Goal: Task Accomplishment & Management: Use online tool/utility

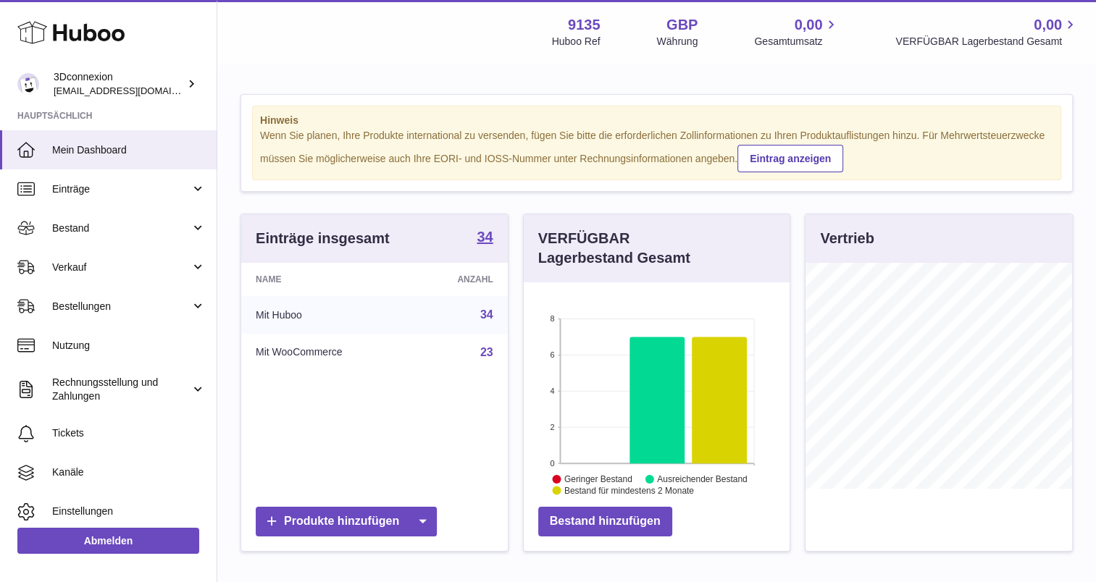
scroll to position [226, 267]
click at [58, 261] on span "Verkauf" at bounding box center [121, 268] width 138 height 14
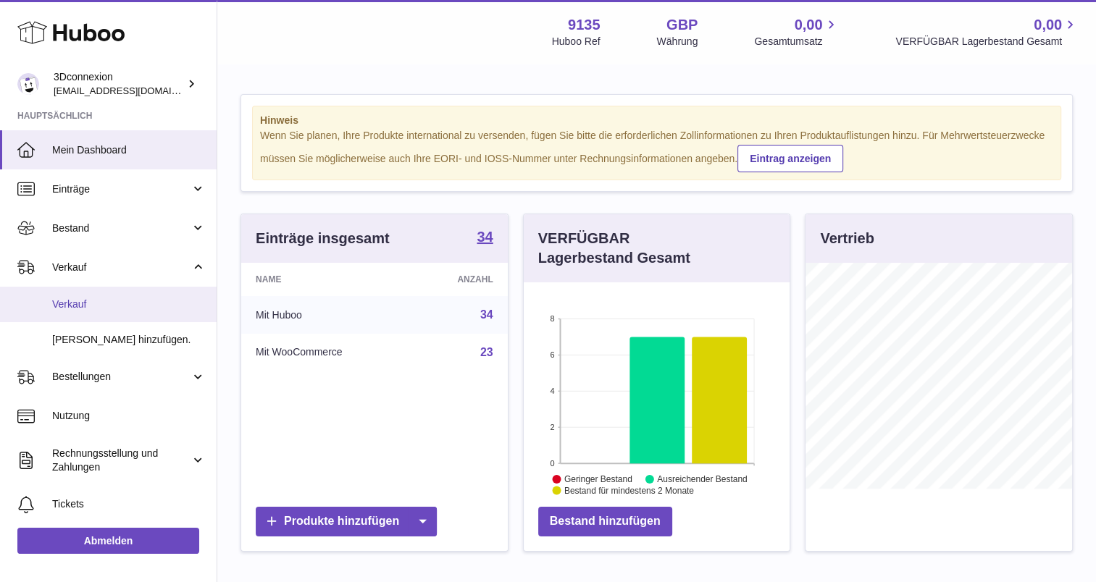
click at [84, 302] on span "Verkauf" at bounding box center [129, 305] width 154 height 14
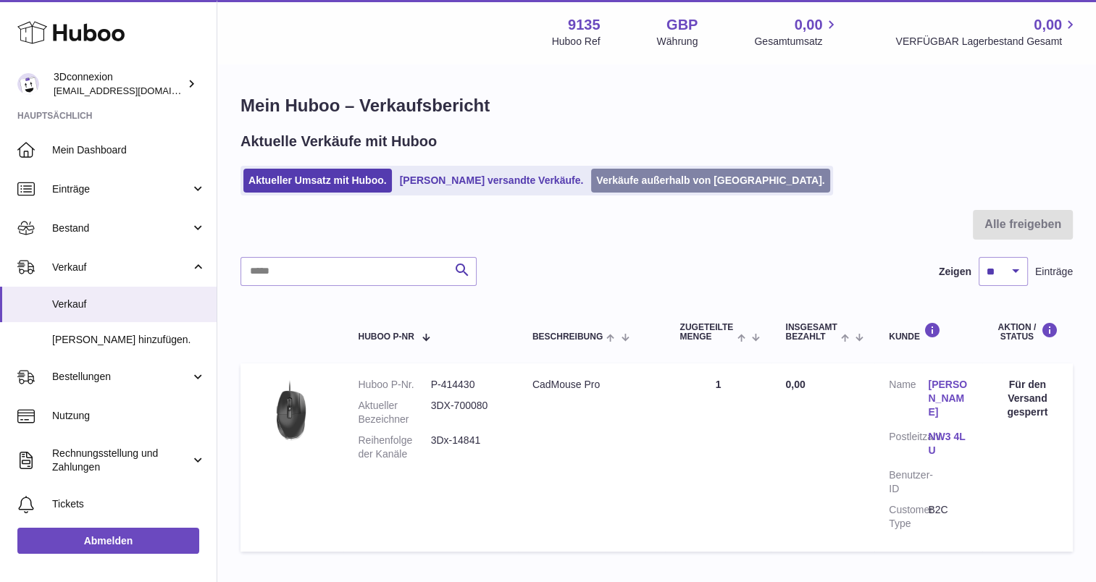
click at [637, 172] on link "Verkäufe außerhalb von [GEOGRAPHIC_DATA]." at bounding box center [710, 181] width 238 height 24
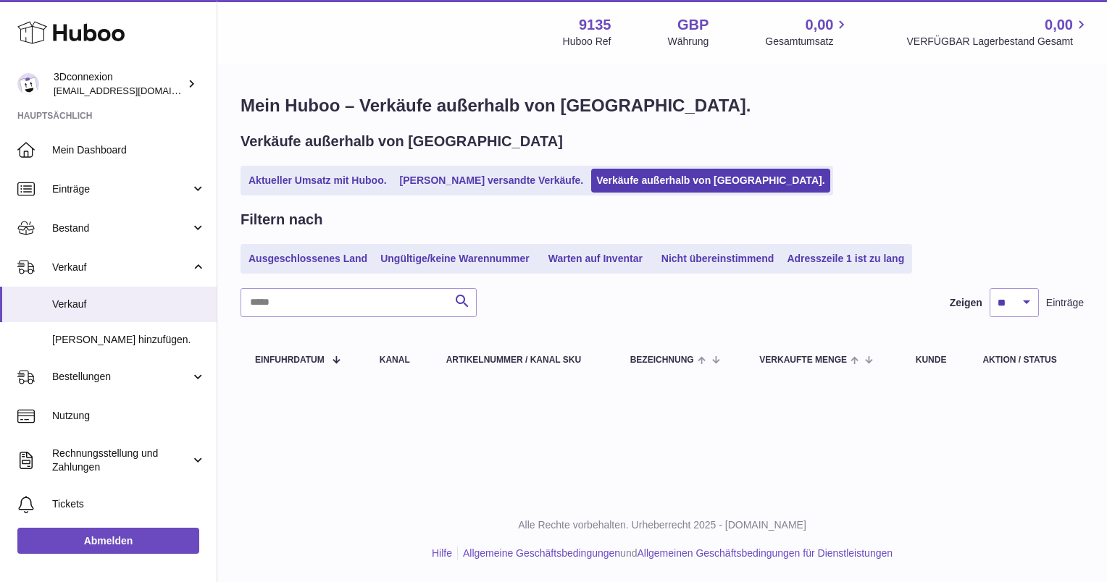
click at [329, 188] on link "Aktueller Umsatz mit Huboo." at bounding box center [317, 181] width 148 height 24
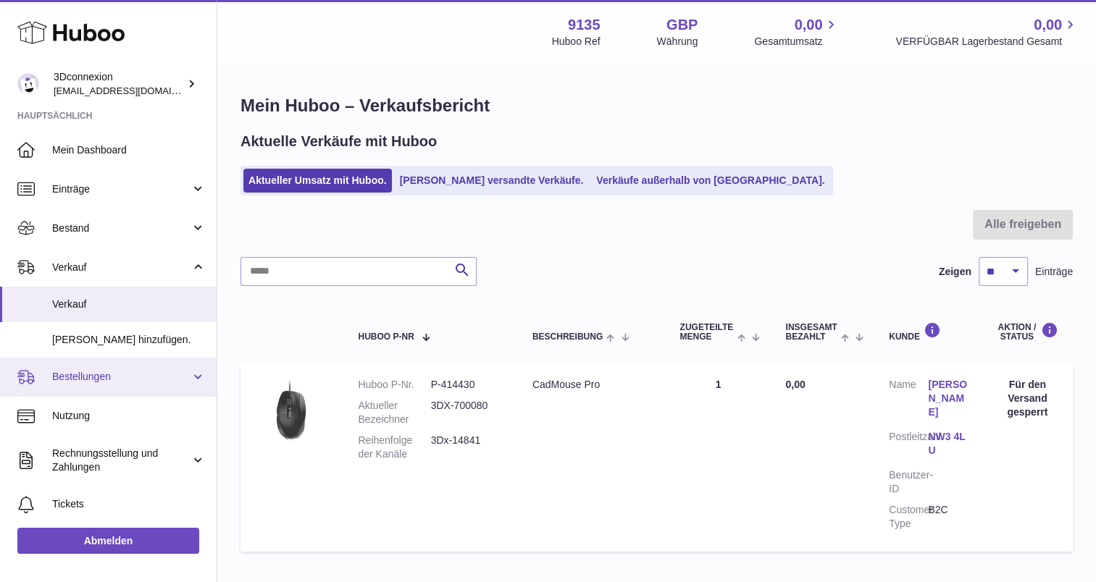
click at [87, 381] on span "Bestellungen" at bounding box center [121, 377] width 138 height 14
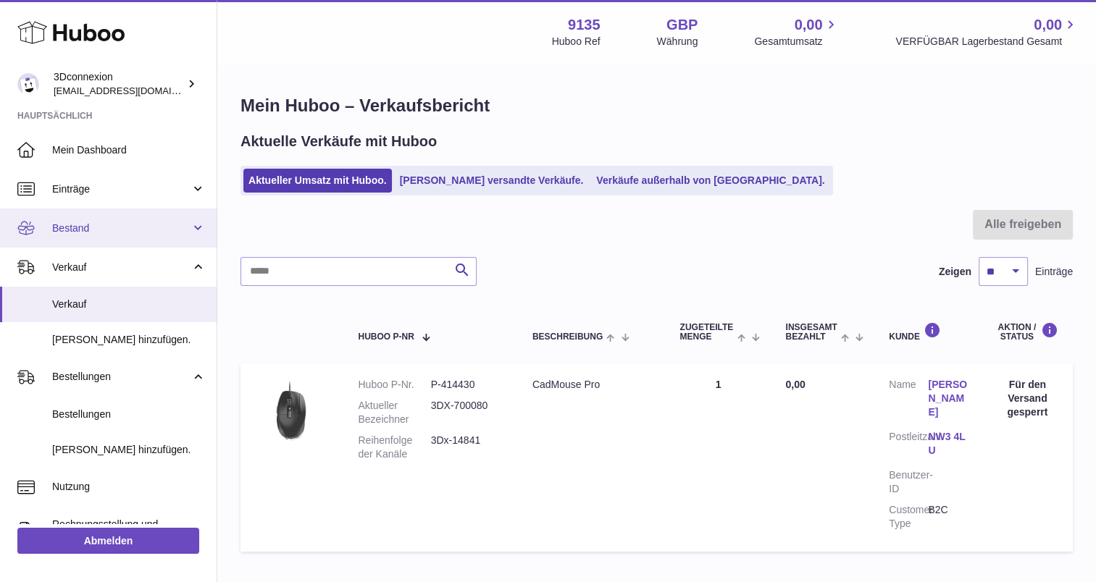
click at [90, 214] on link "Bestand" at bounding box center [108, 228] width 217 height 39
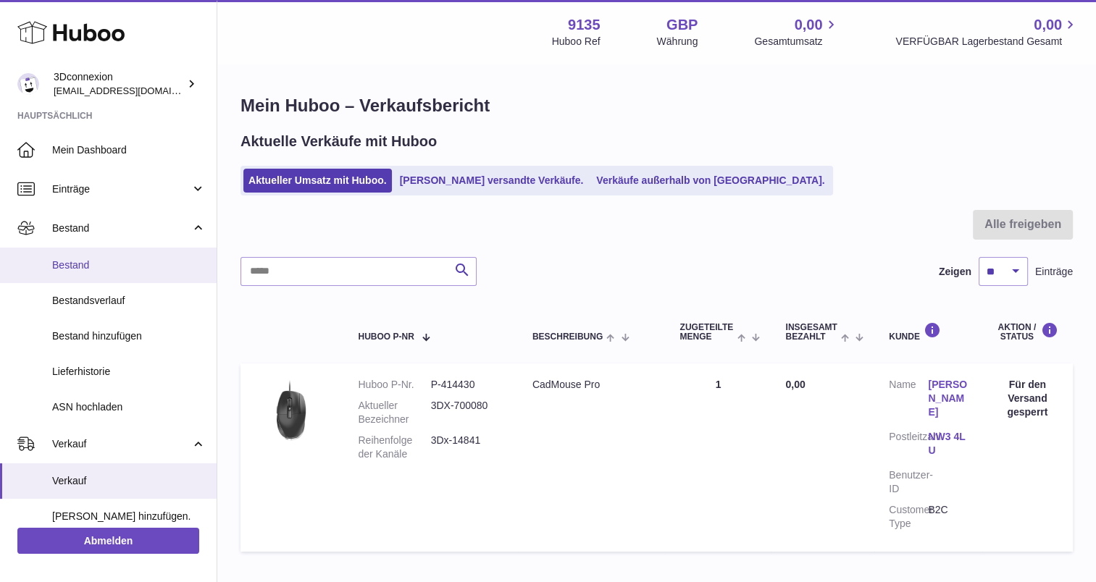
click at [101, 259] on span "Bestand" at bounding box center [129, 266] width 154 height 14
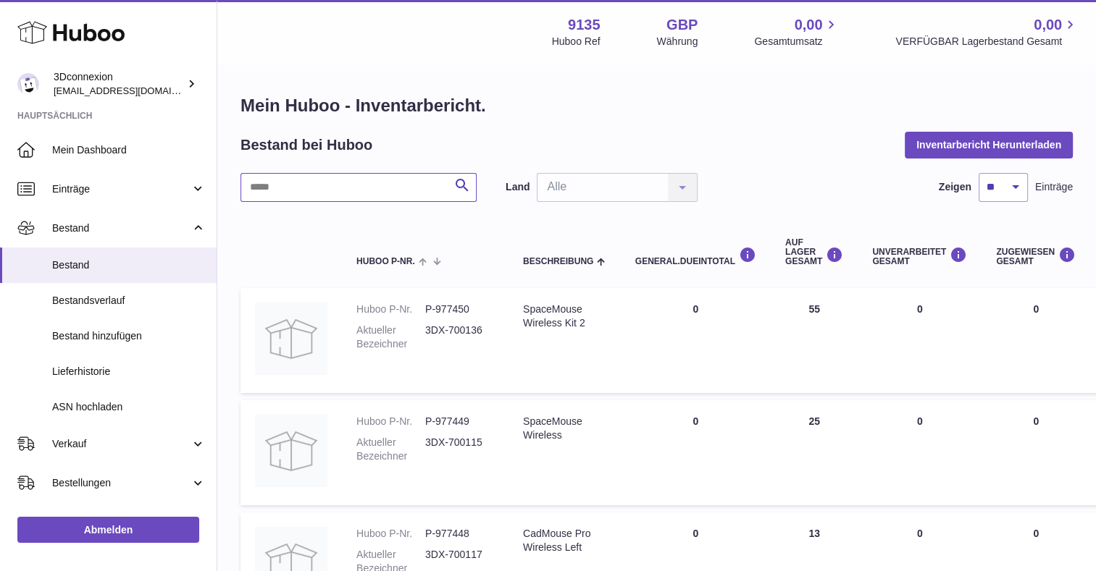
click at [295, 197] on input "text" at bounding box center [358, 187] width 236 height 29
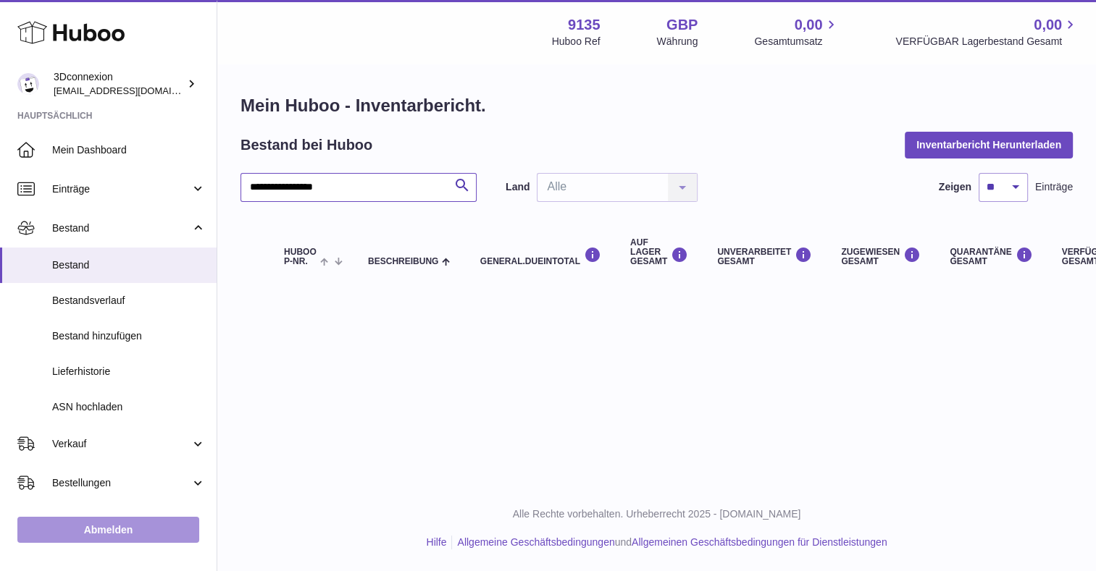
scroll to position [72, 0]
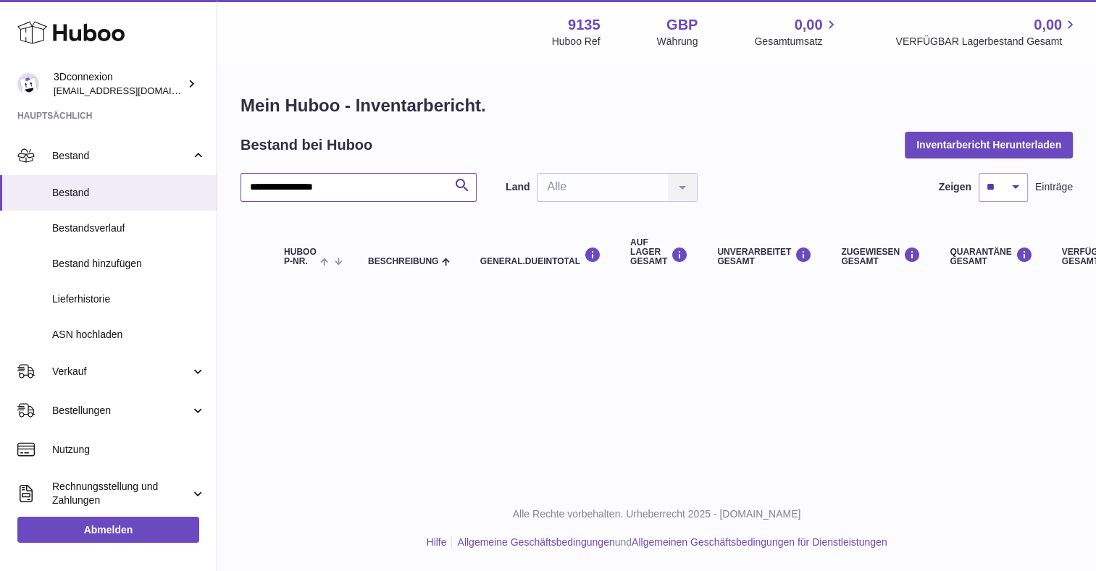
drag, startPoint x: 313, startPoint y: 177, endPoint x: 219, endPoint y: 191, distance: 94.5
click at [219, 191] on div "**********" at bounding box center [656, 191] width 878 height 252
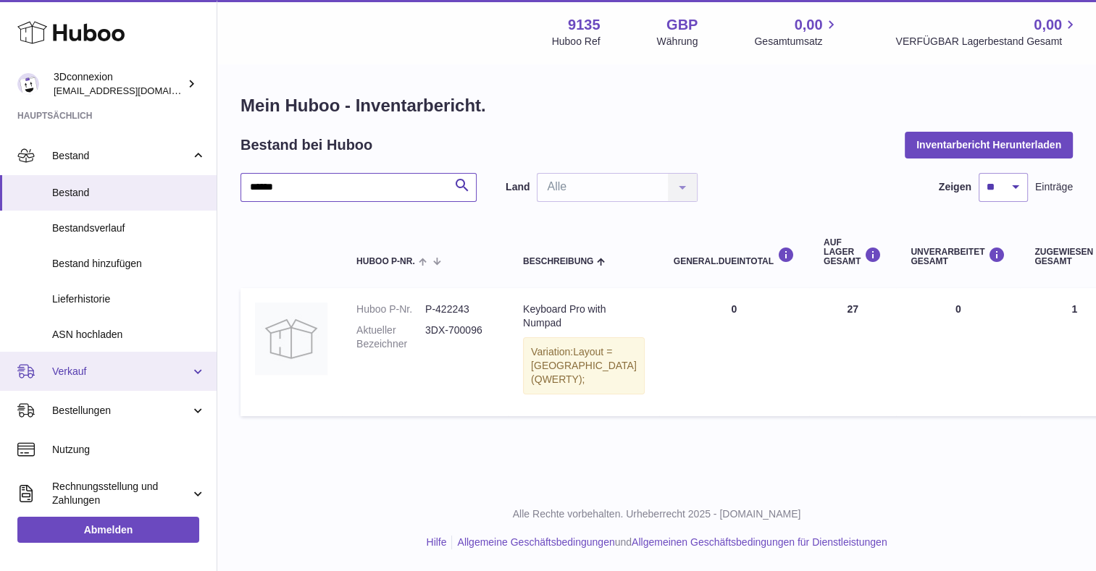
type input "******"
click at [61, 379] on link "Verkauf" at bounding box center [108, 371] width 217 height 39
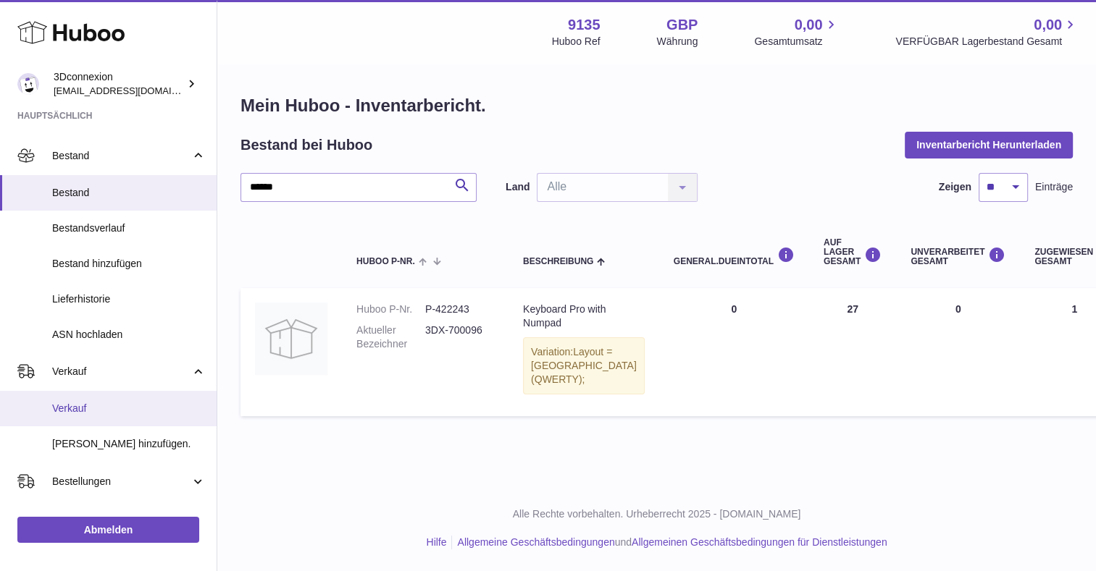
click at [81, 395] on link "Verkauf" at bounding box center [108, 408] width 217 height 35
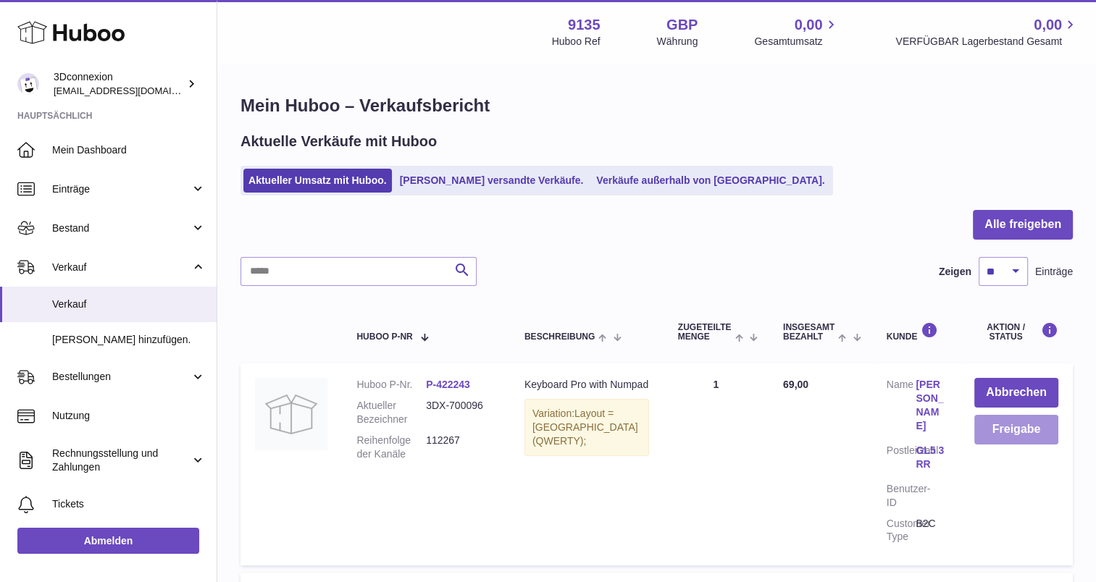
click at [1006, 438] on button "Freigabe" at bounding box center [1016, 430] width 84 height 30
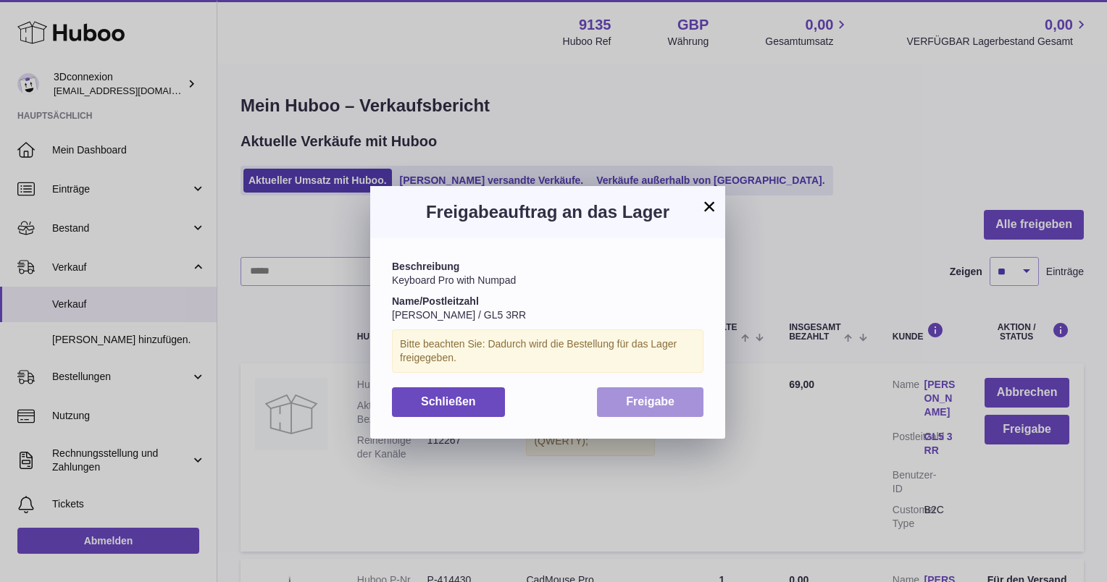
click at [637, 397] on span "Freigabe" at bounding box center [650, 401] width 49 height 12
